Goal: Communication & Community: Connect with others

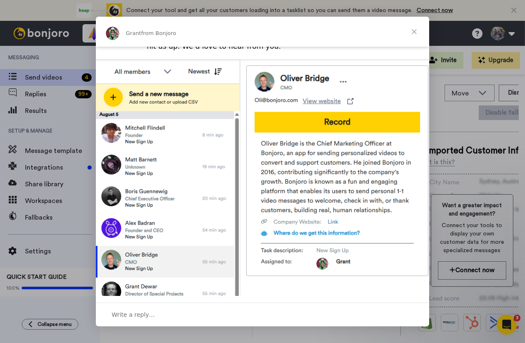
scroll to position [281, 0]
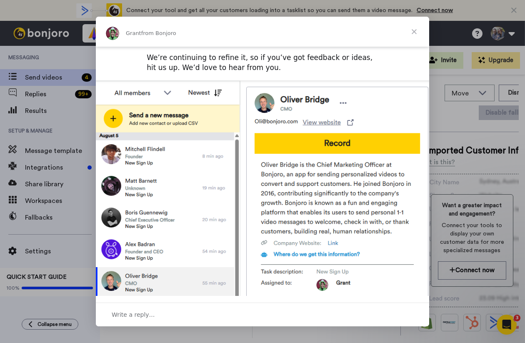
click at [415, 32] on span "Close" at bounding box center [414, 32] width 30 height 30
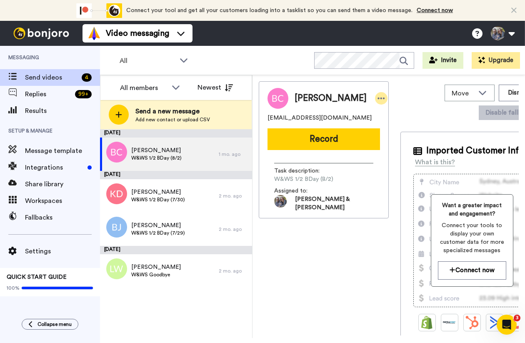
click at [378, 100] on icon at bounding box center [382, 98] width 8 height 8
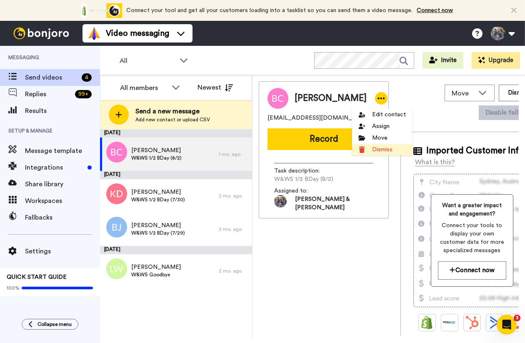
click at [376, 154] on li "Dismiss" at bounding box center [382, 150] width 60 height 12
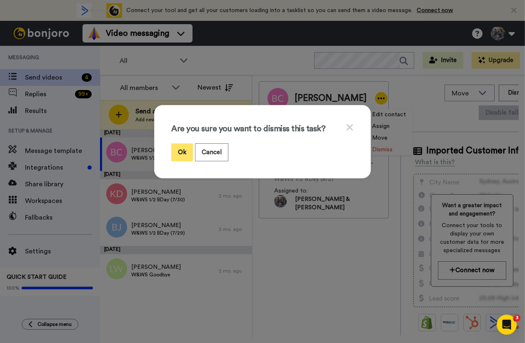
click at [190, 153] on button "Ok" at bounding box center [182, 152] width 22 height 18
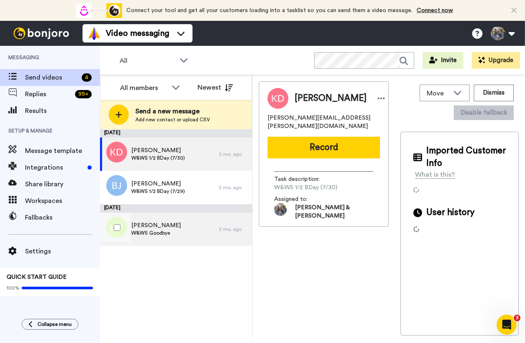
click at [238, 226] on div "2 mo. ago" at bounding box center [233, 229] width 29 height 7
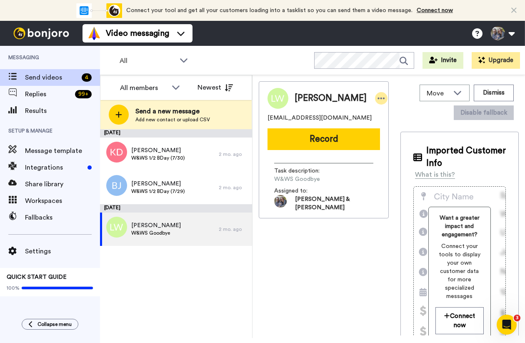
click at [378, 96] on icon at bounding box center [382, 98] width 8 height 8
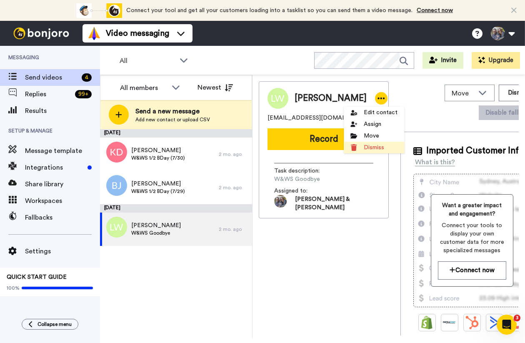
click at [357, 148] on li "Dismiss" at bounding box center [374, 148] width 60 height 12
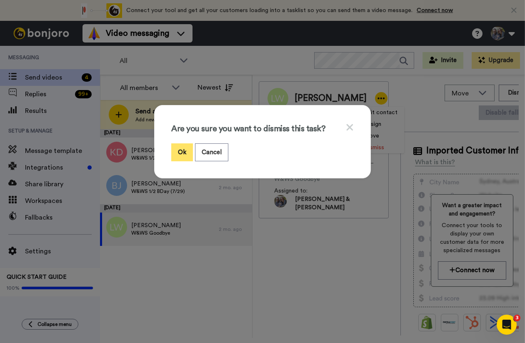
click at [181, 155] on button "Ok" at bounding box center [182, 152] width 22 height 18
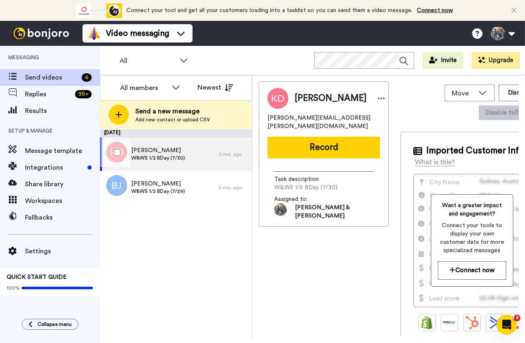
click at [231, 157] on div "2 mo. ago" at bounding box center [233, 154] width 29 height 7
click at [378, 99] on icon at bounding box center [381, 99] width 7 height 2
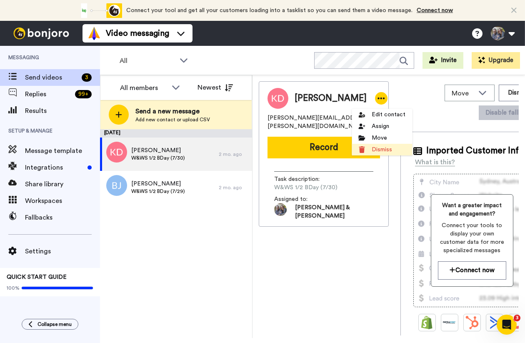
click at [367, 151] on li "Dismiss" at bounding box center [382, 150] width 60 height 12
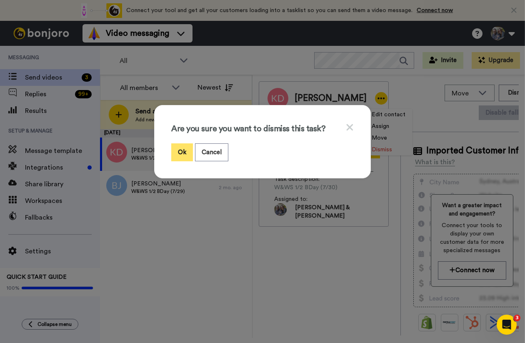
click at [183, 151] on button "Ok" at bounding box center [182, 152] width 22 height 18
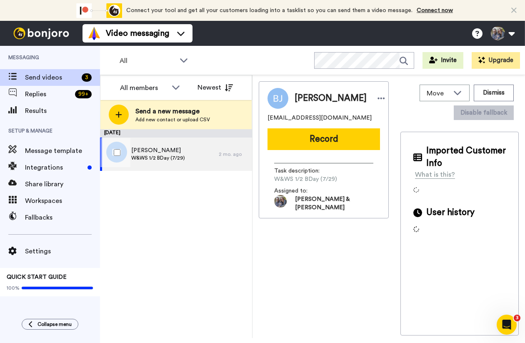
click at [207, 156] on div "[PERSON_NAME] W&WS 1/2 BDay (7/29)" at bounding box center [159, 154] width 119 height 33
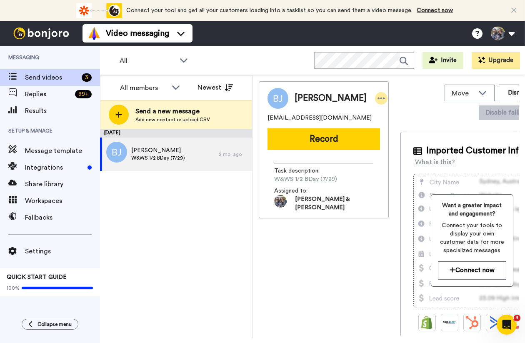
click at [378, 101] on icon at bounding box center [382, 98] width 8 height 8
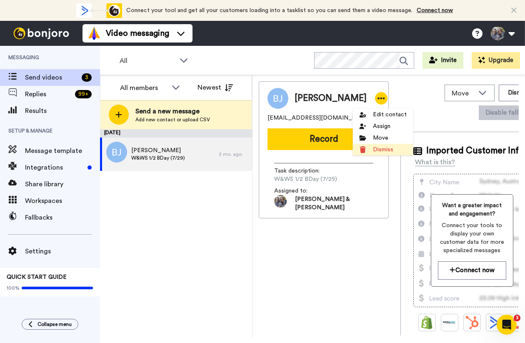
click at [374, 150] on li "Dismiss" at bounding box center [383, 150] width 60 height 12
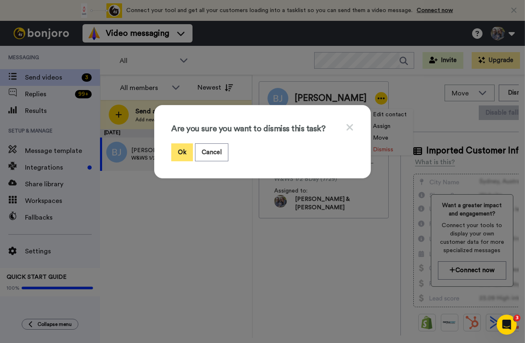
click at [177, 150] on button "Ok" at bounding box center [182, 152] width 22 height 18
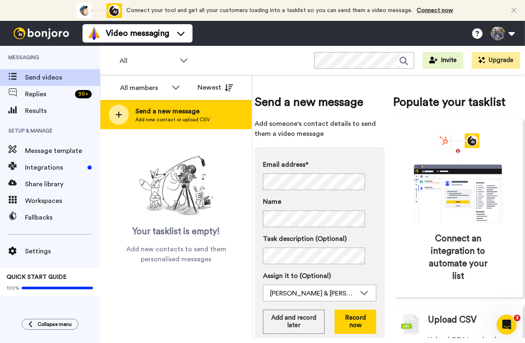
click at [120, 116] on icon at bounding box center [118, 115] width 7 height 8
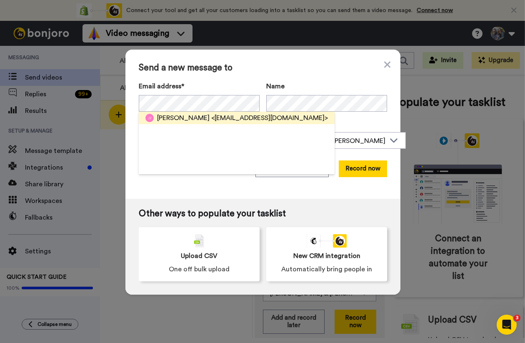
click at [163, 116] on span "[PERSON_NAME]" at bounding box center [183, 118] width 53 height 10
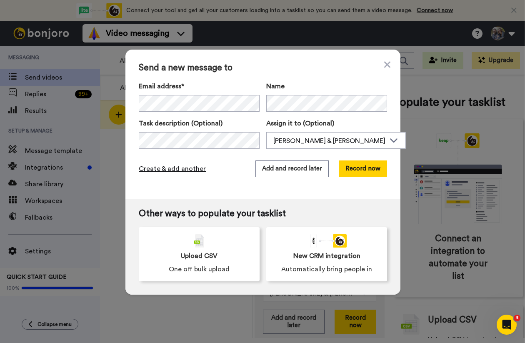
click at [151, 167] on span "Create & add another" at bounding box center [172, 169] width 67 height 10
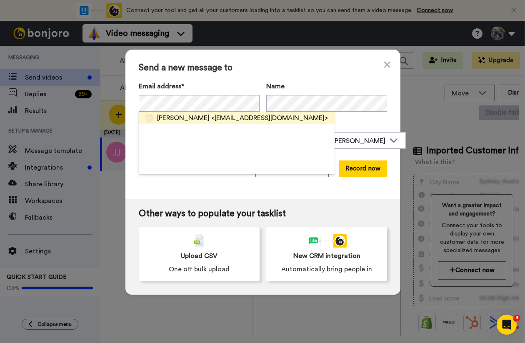
click at [176, 117] on span "[PERSON_NAME]" at bounding box center [183, 118] width 53 height 10
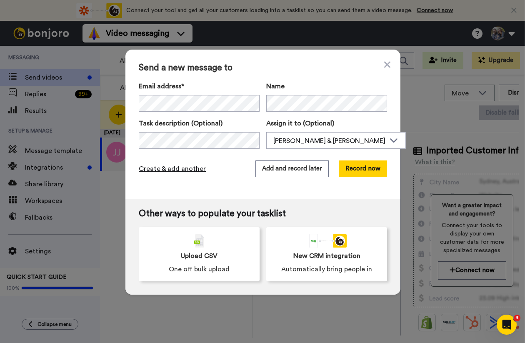
click at [151, 170] on span "Create & add another" at bounding box center [172, 169] width 67 height 10
click at [185, 169] on span "Create & add another" at bounding box center [172, 169] width 67 height 10
click at [188, 171] on span "Create & add another" at bounding box center [172, 169] width 67 height 10
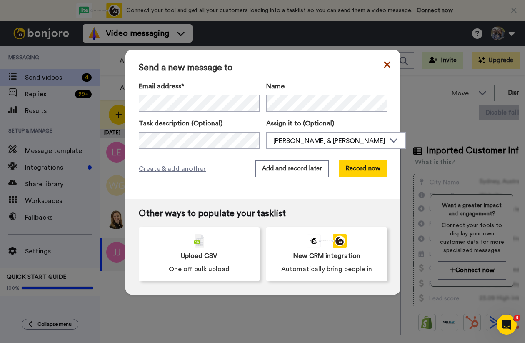
click at [384, 64] on icon at bounding box center [387, 64] width 6 height 6
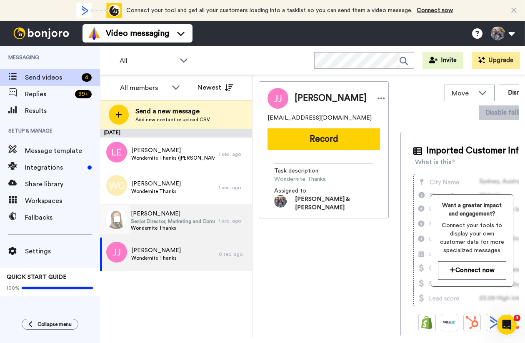
click at [159, 218] on span "Senior Director, Marketing and Communications" at bounding box center [173, 221] width 84 height 7
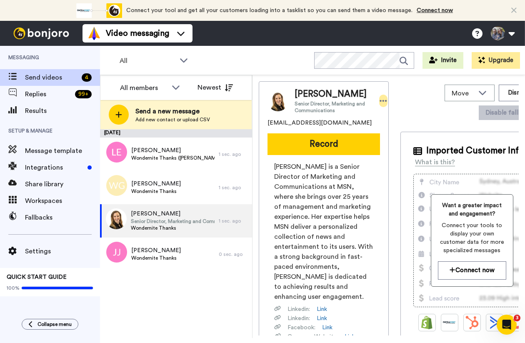
click at [380, 102] on icon at bounding box center [383, 101] width 7 height 2
click at [401, 95] on div "Move WORKSPACES View all Default Art Collectors + Add a new workspace Dismiss D…" at bounding box center [472, 102] width 143 height 42
